Goal: Task Accomplishment & Management: Manage account settings

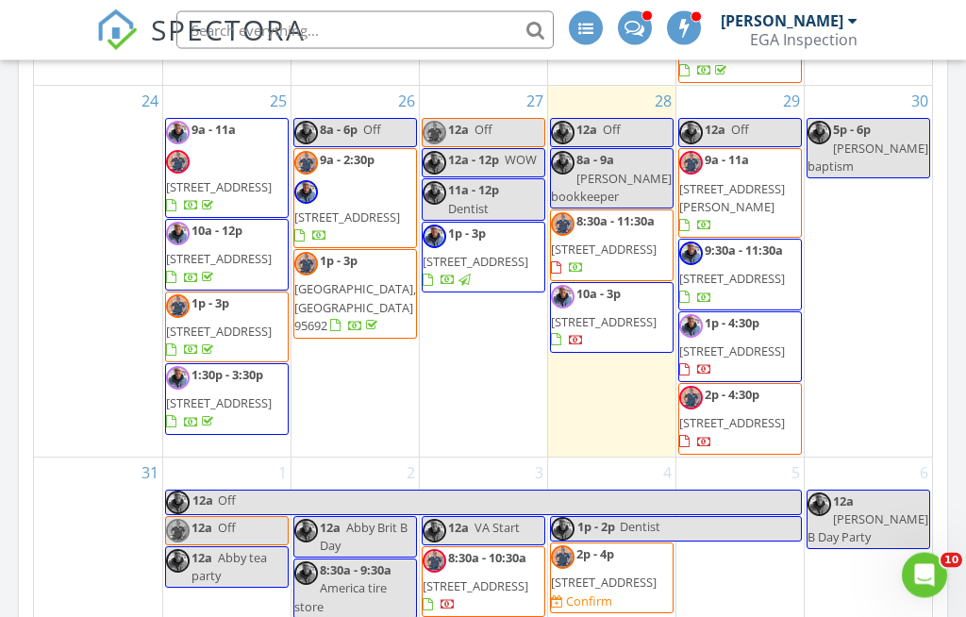
scroll to position [1769, 0]
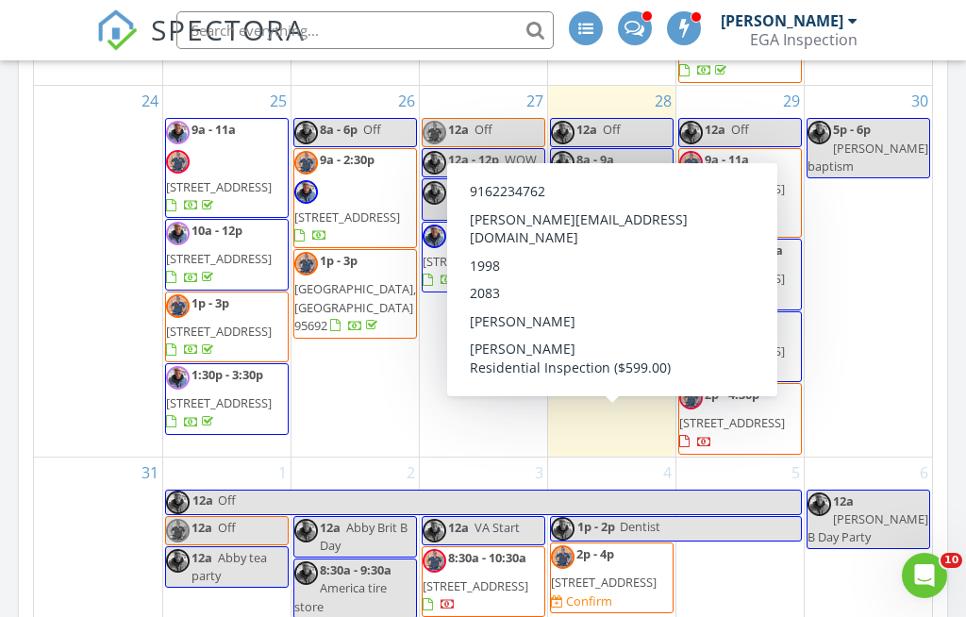
click at [615, 574] on span "6408 Rose Garden Ln, Roseville 95747" at bounding box center [604, 582] width 106 height 17
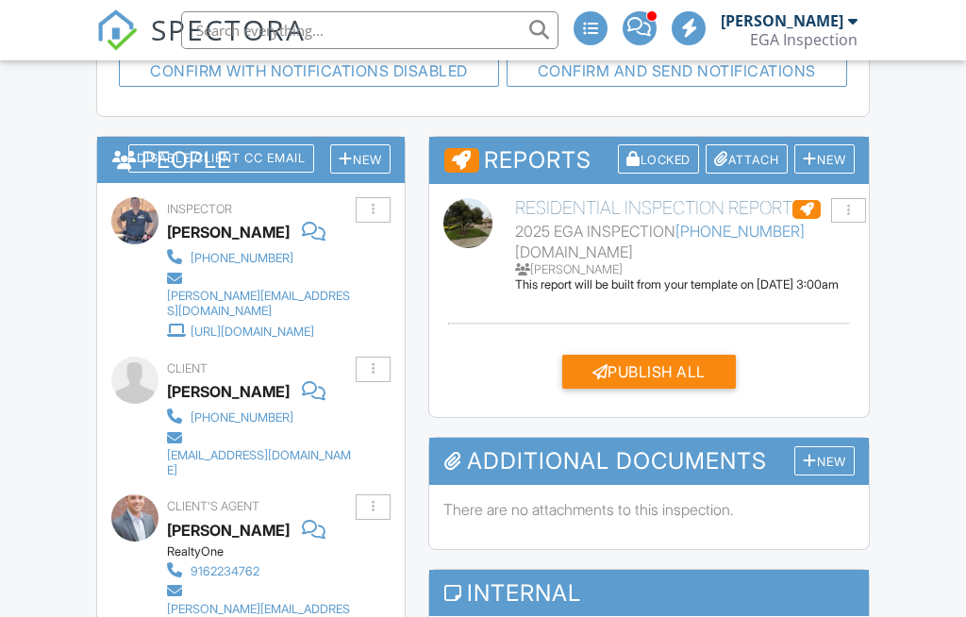
click at [499, 87] on button "Confirm and send notifications" at bounding box center [309, 70] width 380 height 34
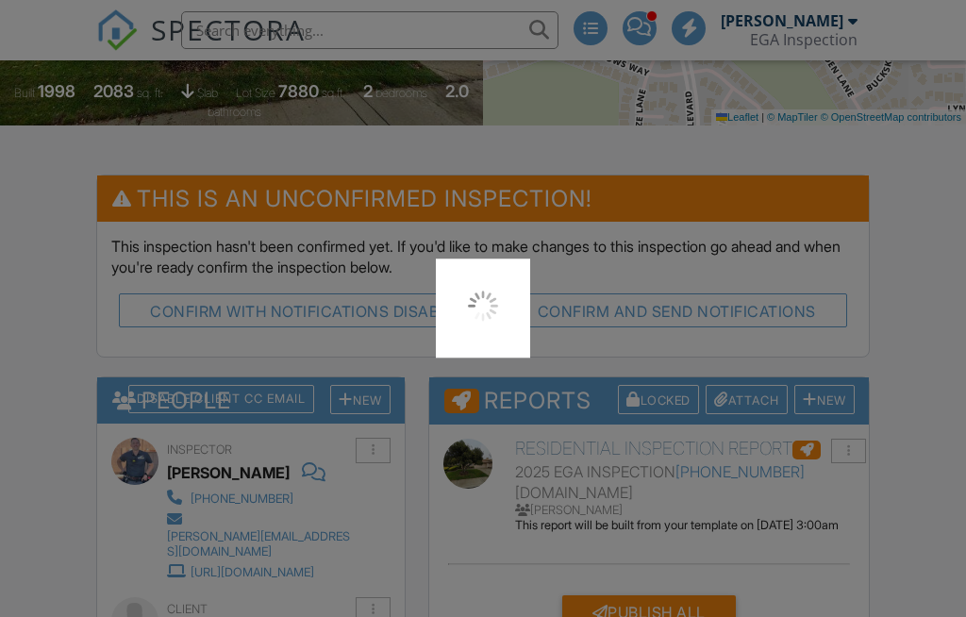
click at [661, 297] on div at bounding box center [483, 308] width 966 height 617
